Goal: Task Accomplishment & Management: Use online tool/utility

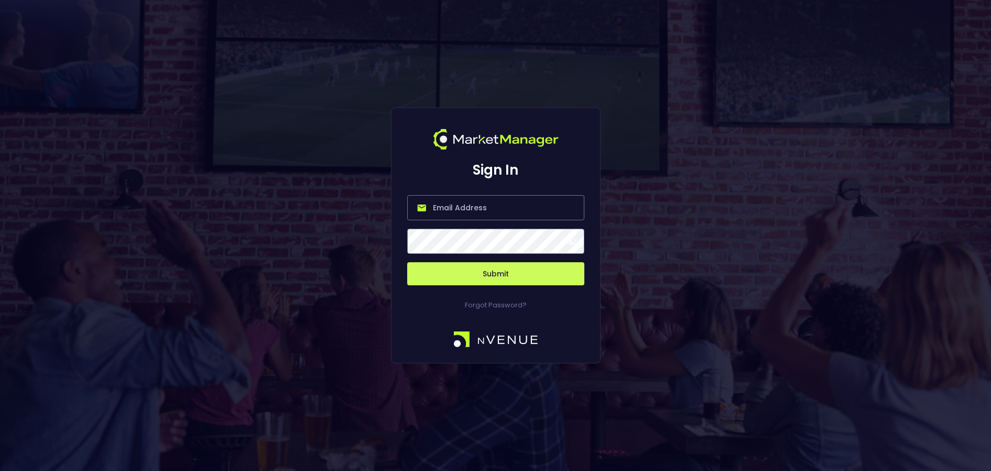
type input "bruce.sears@nvenue.com"
click at [513, 274] on button "Submit" at bounding box center [495, 273] width 177 height 23
type input "[PERSON_NAME][EMAIL_ADDRESS][DOMAIN_NAME]"
click at [572, 241] on span at bounding box center [571, 240] width 9 height 9
click at [515, 272] on button "Submit" at bounding box center [495, 273] width 177 height 23
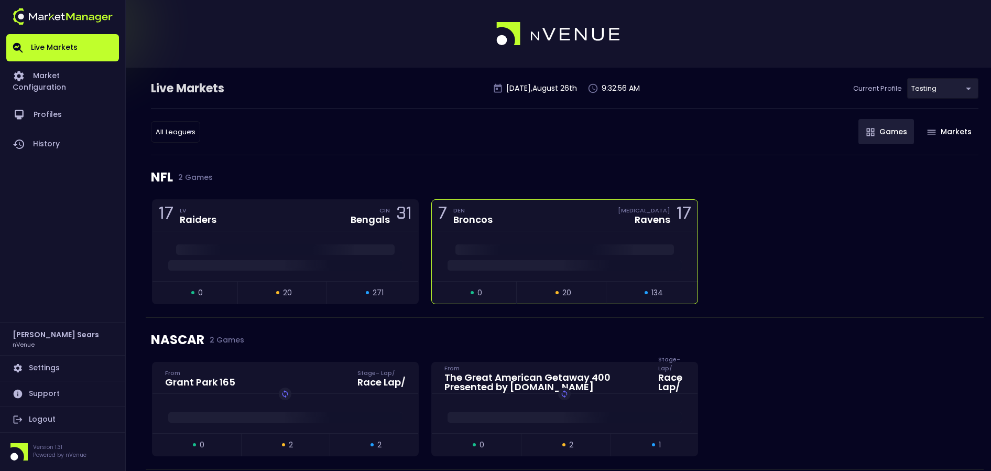
click at [527, 220] on div "7 DEN Broncos BAL Ravens 17" at bounding box center [565, 215] width 266 height 31
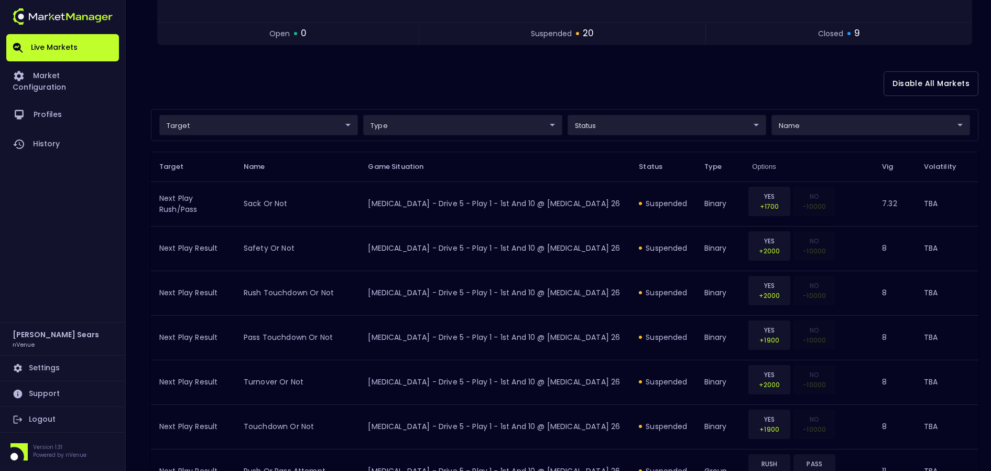
scroll to position [218, 0]
